Goal: Task Accomplishment & Management: Use online tool/utility

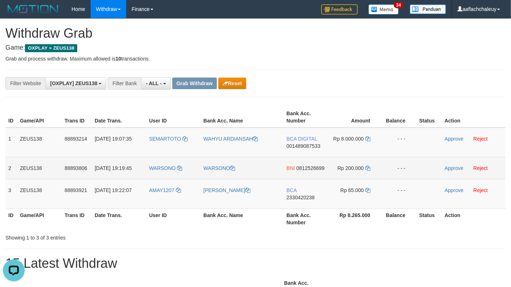
click at [168, 175] on td "WARSONO" at bounding box center [173, 168] width 54 height 22
copy link "WARSONO"
click at [168, 175] on td "WARSONO" at bounding box center [173, 168] width 54 height 22
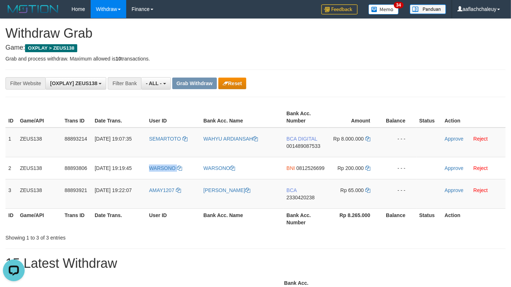
copy link "WARSONO"
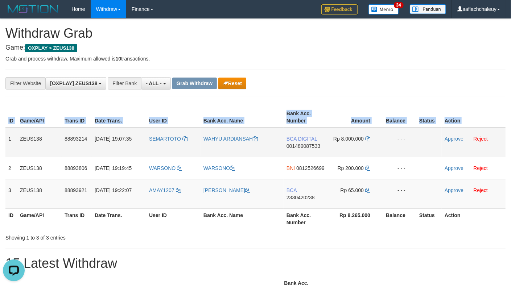
drag, startPoint x: 8, startPoint y: 142, endPoint x: 505, endPoint y: 156, distance: 496.7
click at [507, 160] on div "ID Game/API Trans ID Date Trans. User ID Bank Acc. Name Bank Acc. Number Amount…" at bounding box center [255, 168] width 511 height 127
copy table "ID Game/API Trans ID Date Trans. User ID Bank Acc. Name Bank Acc. Number Amount…"
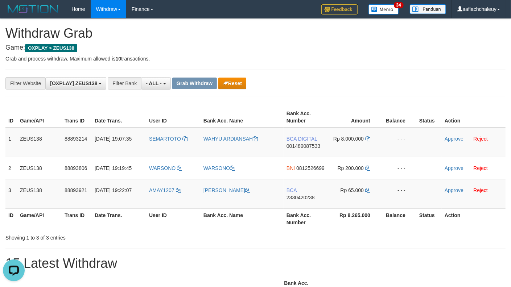
click at [120, 238] on div "Showing 1 to 3 of 3 entries" at bounding box center [106, 237] width 202 height 10
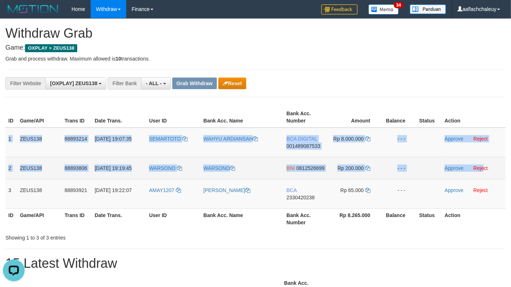
drag, startPoint x: 7, startPoint y: 144, endPoint x: 499, endPoint y: 149, distance: 492.2
click at [485, 163] on tbody "1 ZEUS138 88893214 [DATE] 19:07:35 [GEOGRAPHIC_DATA] [DEMOGRAPHIC_DATA] ARDIANS…" at bounding box center [255, 168] width 501 height 81
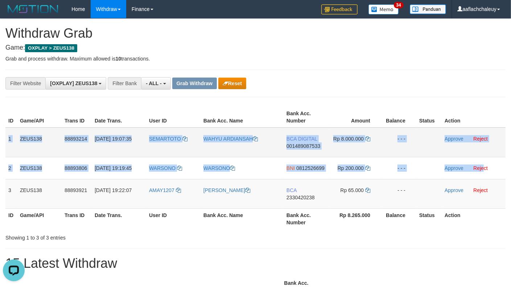
copy tbody "1 ZEUS138 88893214 [DATE] 19:07:35 SEMARTOTO WAHYU ARDIANSAH BCA DIGITAL 001489…"
click at [306, 138] on span "BCA DIGITAL" at bounding box center [302, 139] width 31 height 6
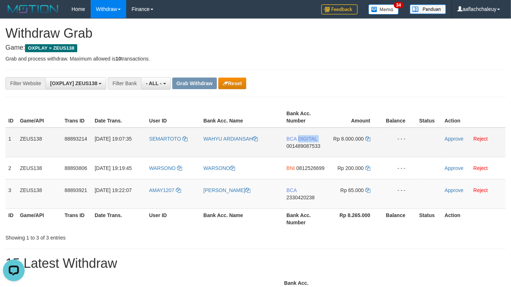
click at [306, 138] on span "BCA DIGITAL" at bounding box center [302, 139] width 31 height 6
click at [313, 147] on span "001489087533" at bounding box center [304, 146] width 34 height 6
click at [369, 142] on icon at bounding box center [368, 138] width 5 height 5
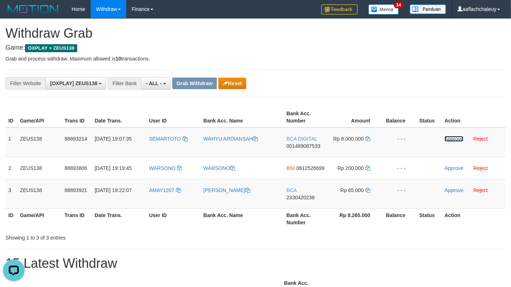
drag, startPoint x: 458, startPoint y: 141, endPoint x: 303, endPoint y: 100, distance: 160.3
click at [458, 141] on link "Approve" at bounding box center [454, 139] width 19 height 6
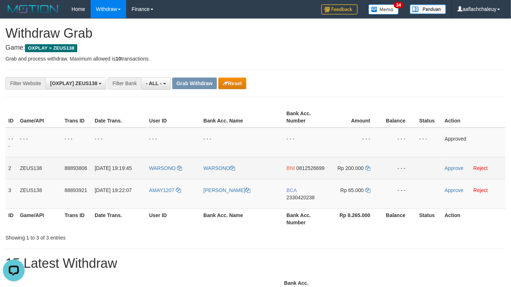
click at [318, 169] on span "0812526699" at bounding box center [311, 169] width 28 height 6
click at [368, 169] on icon at bounding box center [368, 168] width 5 height 5
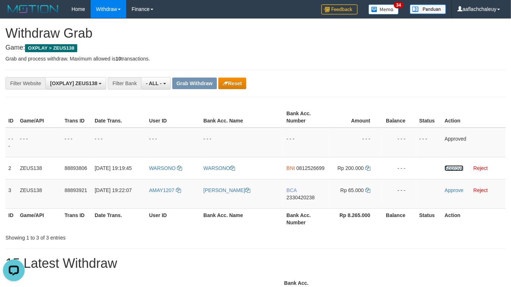
drag, startPoint x: 454, startPoint y: 171, endPoint x: 300, endPoint y: 97, distance: 171.4
click at [454, 171] on link "Approve" at bounding box center [454, 169] width 19 height 6
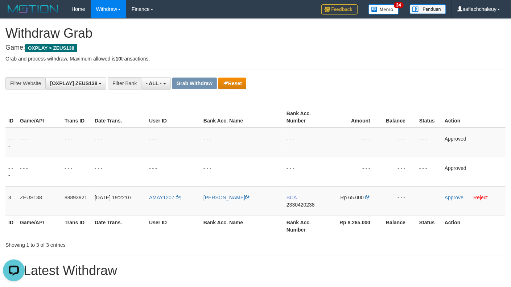
click at [372, 48] on h4 "Game: OXPLAY > ZEUS138" at bounding box center [255, 47] width 501 height 7
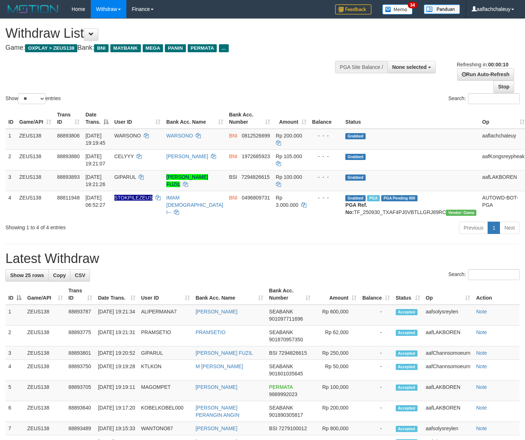
select select
select select "**"
